Goal: Task Accomplishment & Management: Manage account settings

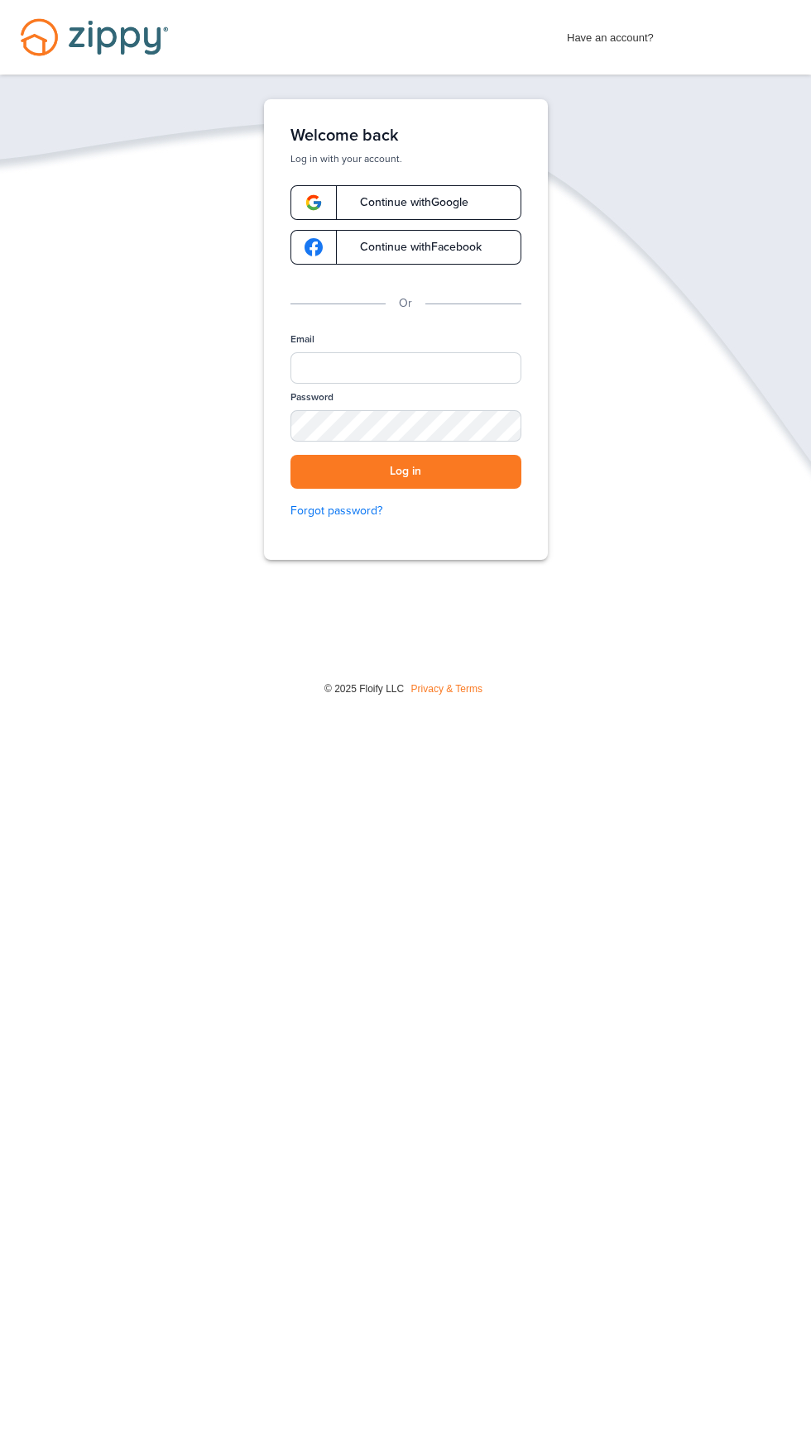
click at [435, 199] on span "Continue with Google" at bounding box center [405, 203] width 125 height 12
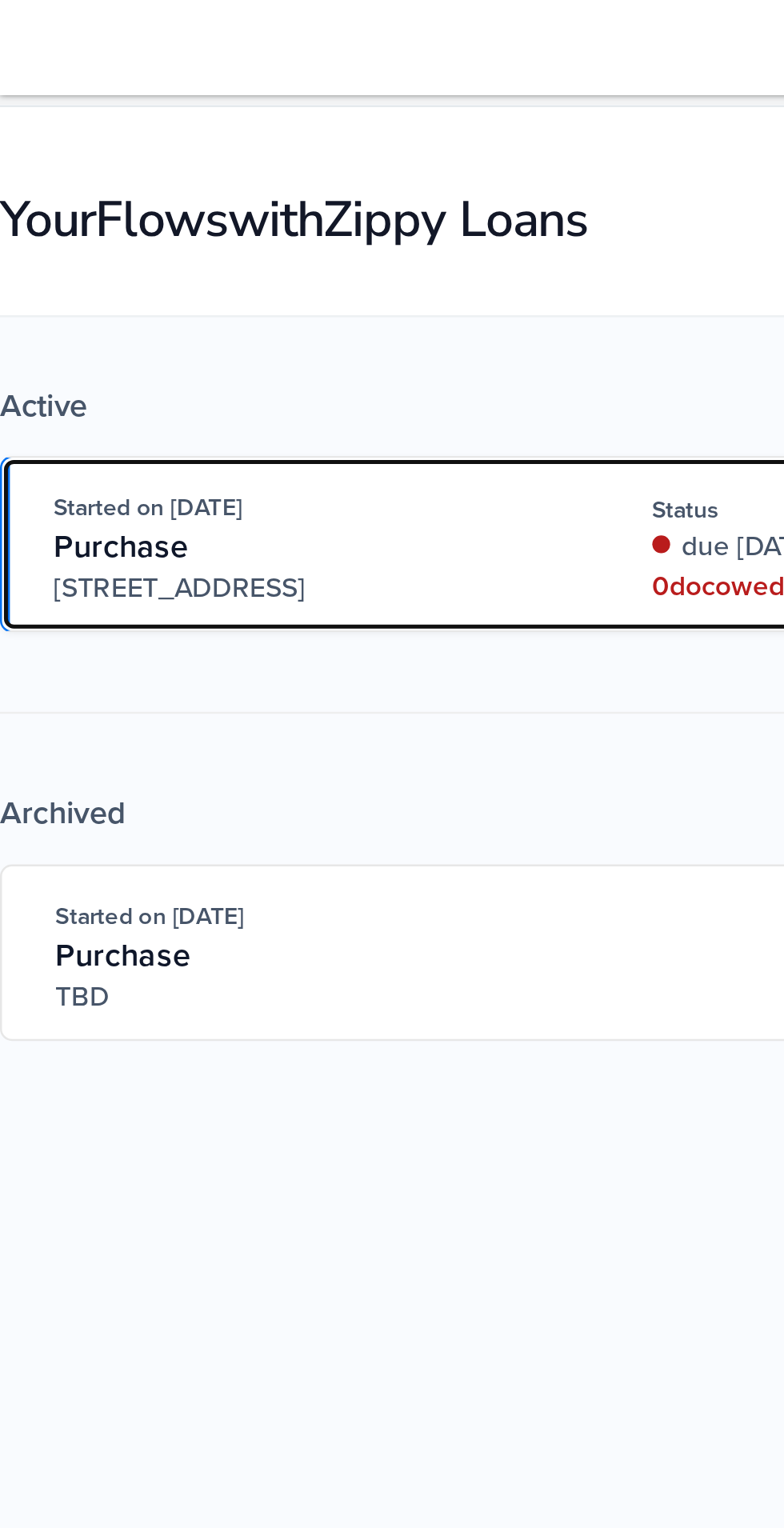
click at [163, 216] on div "Purchase" at bounding box center [124, 220] width 206 height 16
